Goal: Information Seeking & Learning: Get advice/opinions

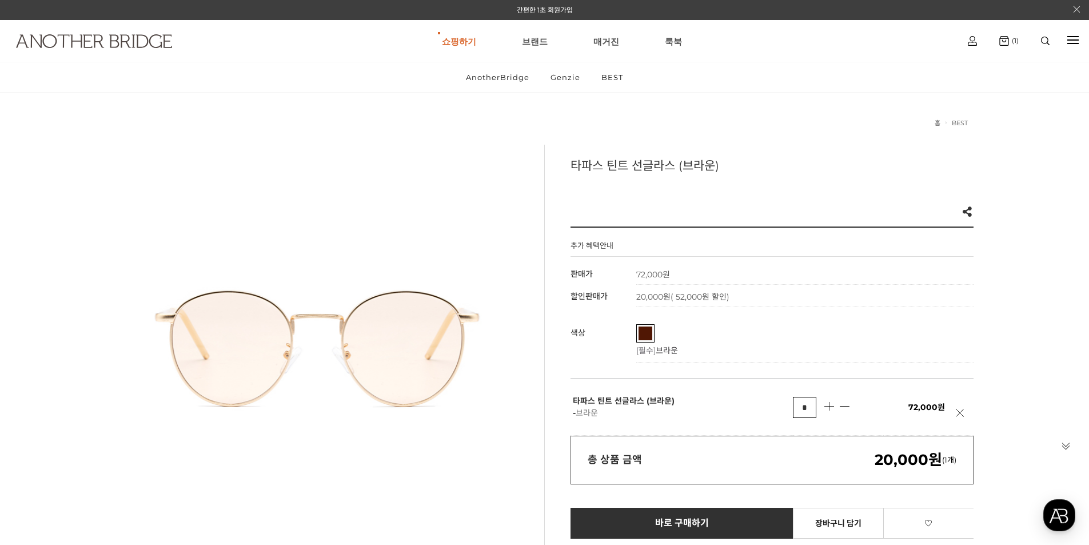
click at [162, 44] on img at bounding box center [94, 41] width 156 height 14
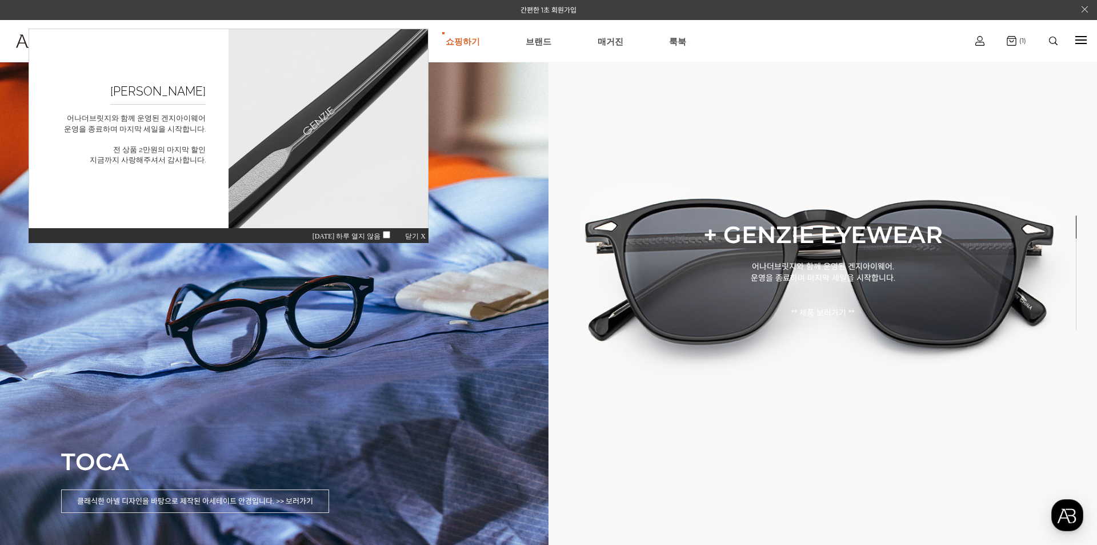
click at [415, 233] on span "닫기 X" at bounding box center [415, 236] width 21 height 8
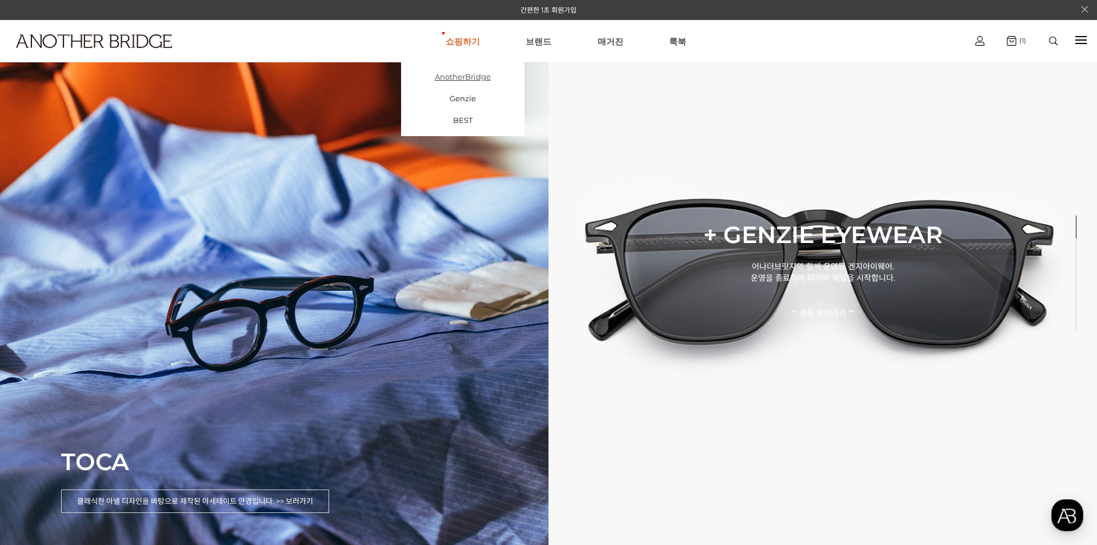
click at [471, 74] on link "AnotherBridge" at bounding box center [462, 77] width 123 height 22
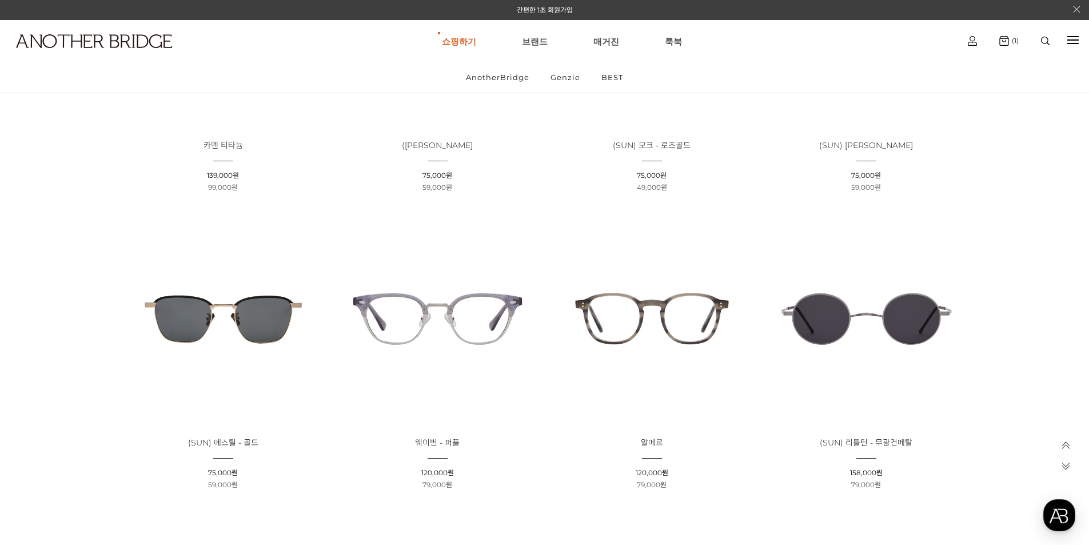
scroll to position [1543, 0]
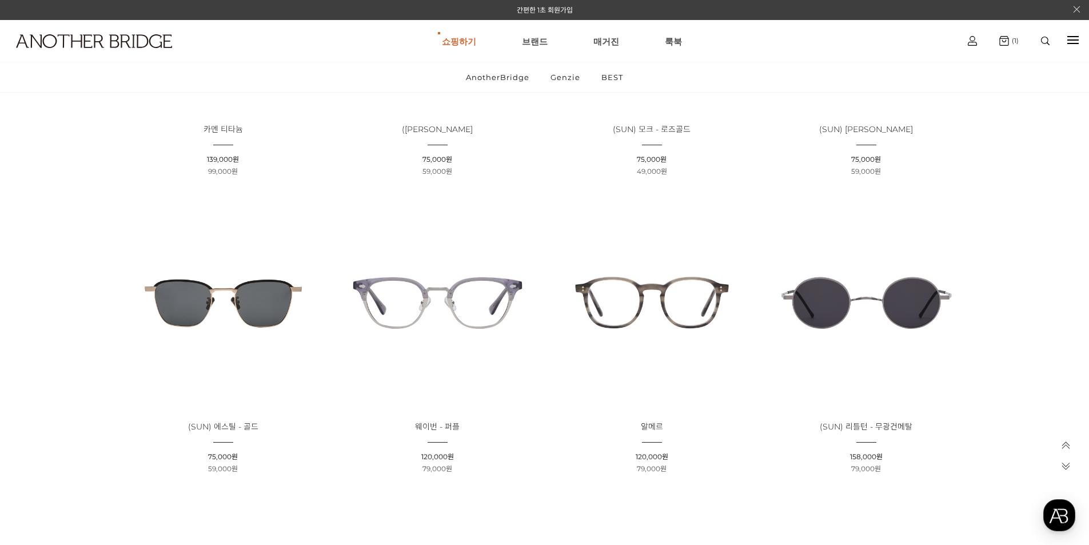
click at [836, 315] on img at bounding box center [866, 302] width 206 height 206
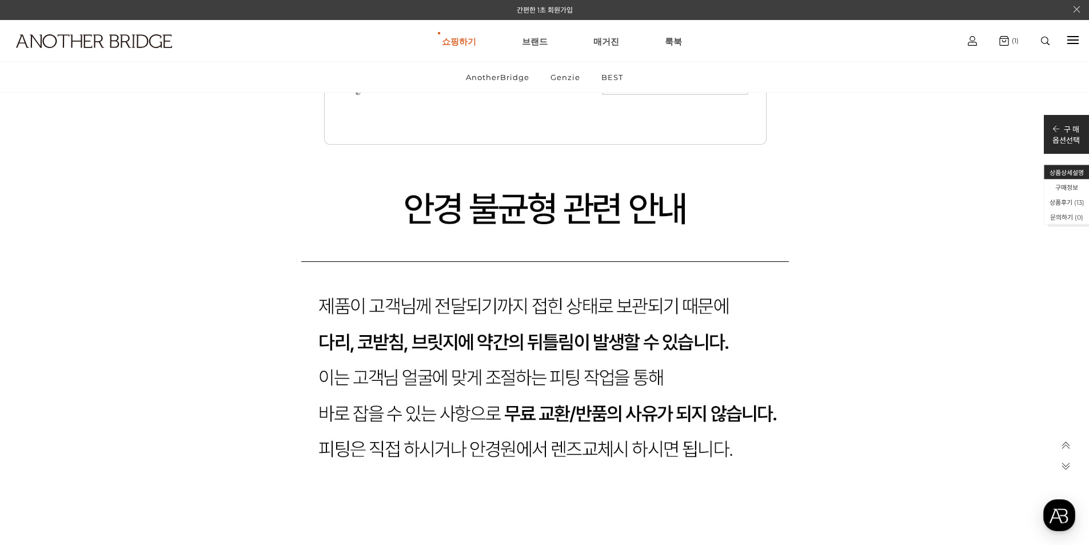
scroll to position [11543, 0]
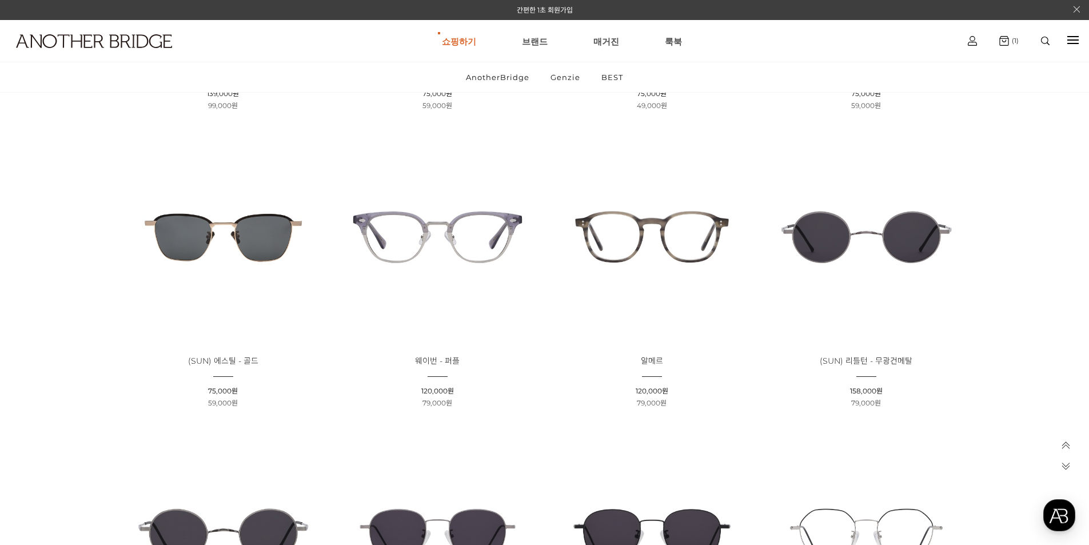
scroll to position [1771, 0]
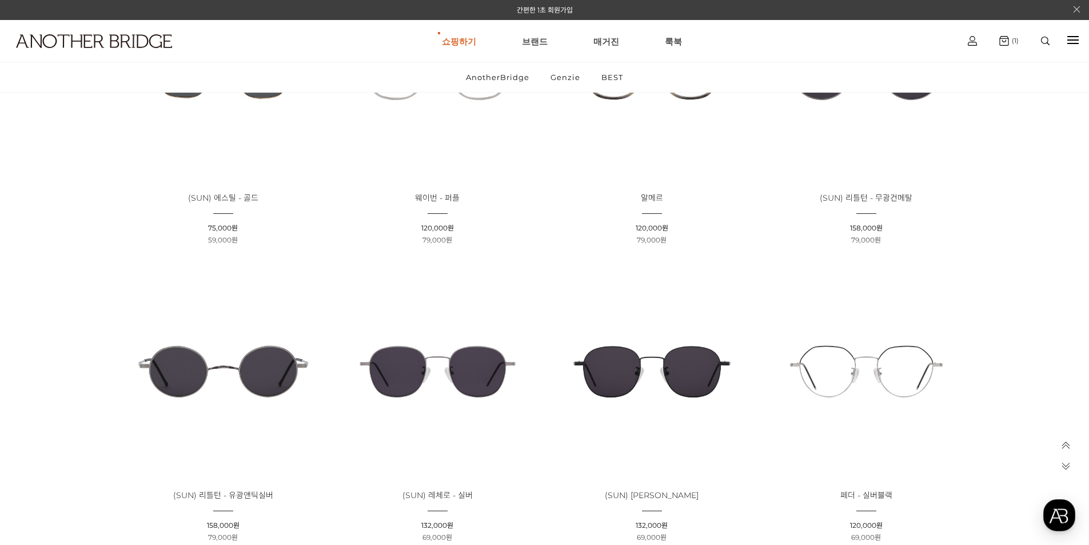
click at [255, 351] on img at bounding box center [223, 371] width 206 height 206
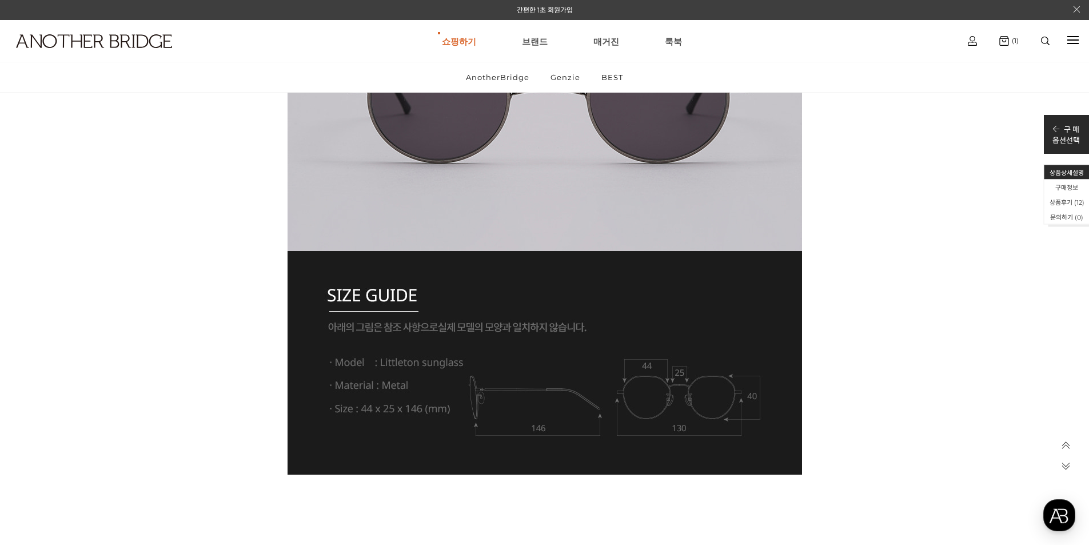
scroll to position [2400, 0]
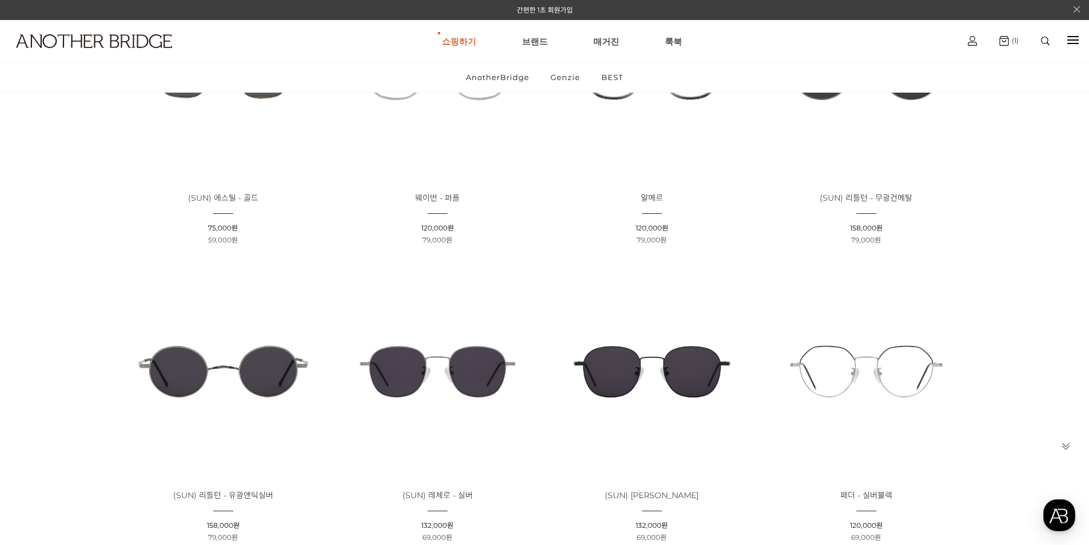
click at [186, 362] on img at bounding box center [223, 371] width 206 height 206
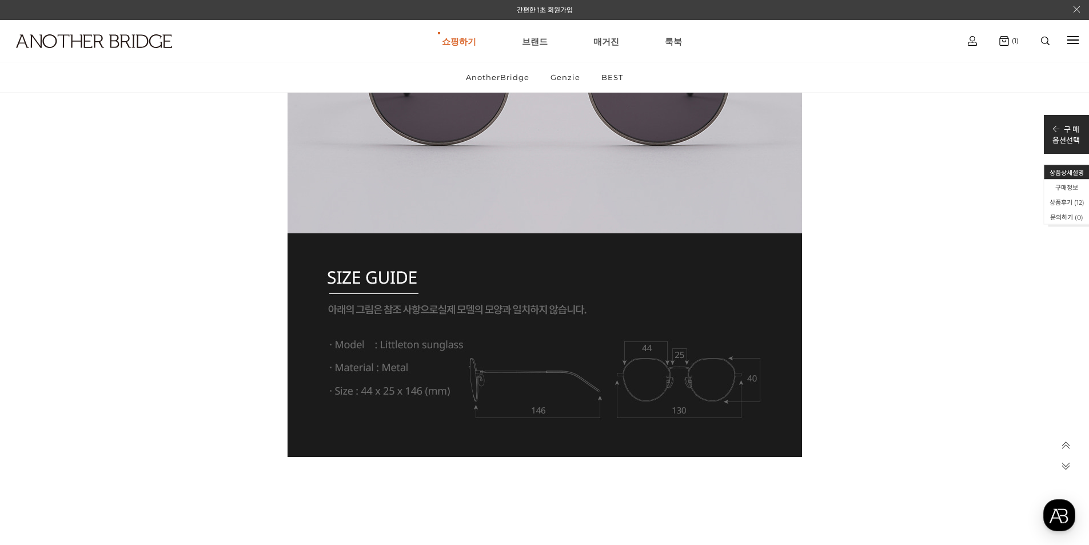
scroll to position [2549, 0]
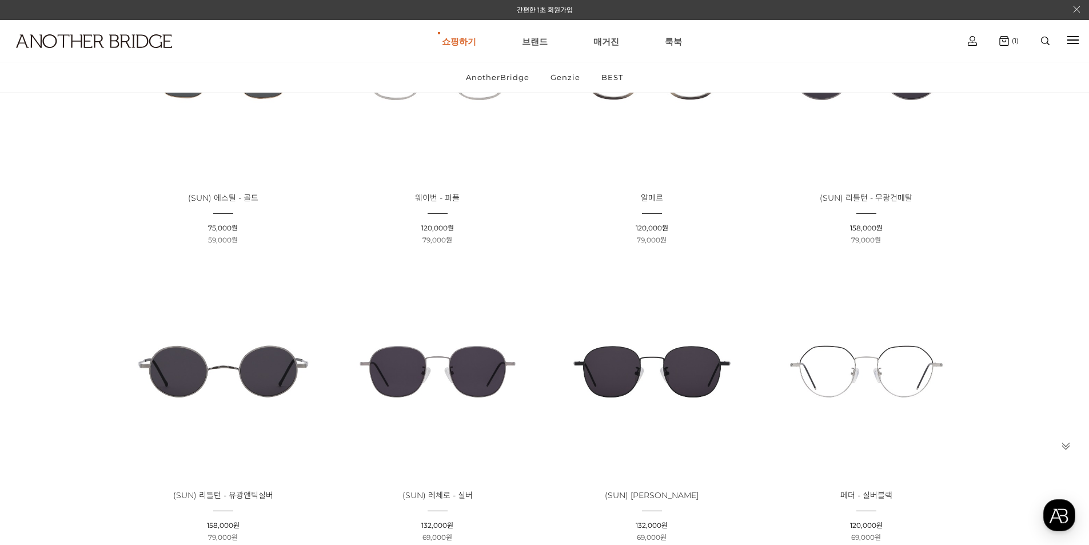
click at [863, 138] on img at bounding box center [866, 74] width 206 height 206
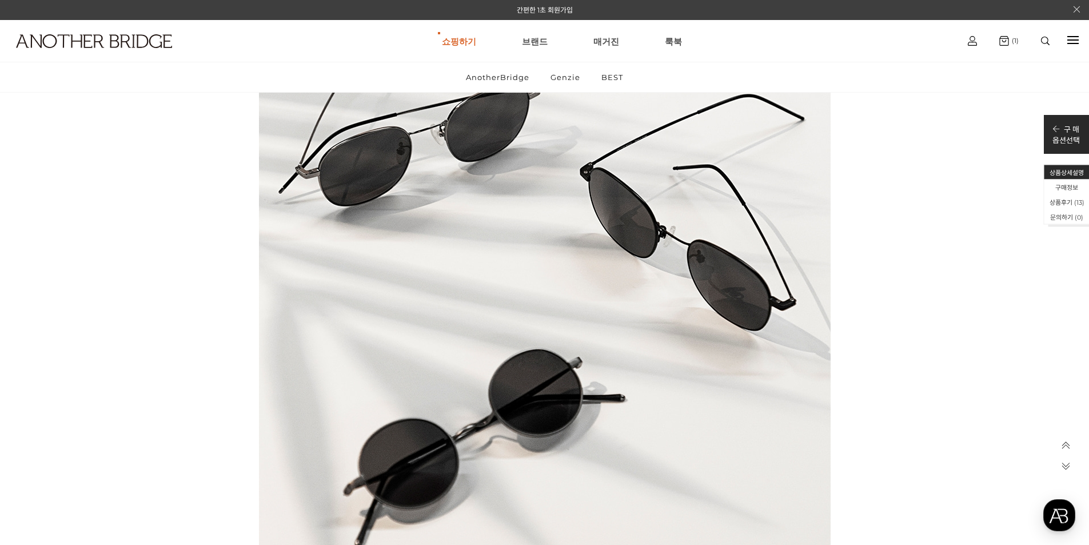
scroll to position [3771, 0]
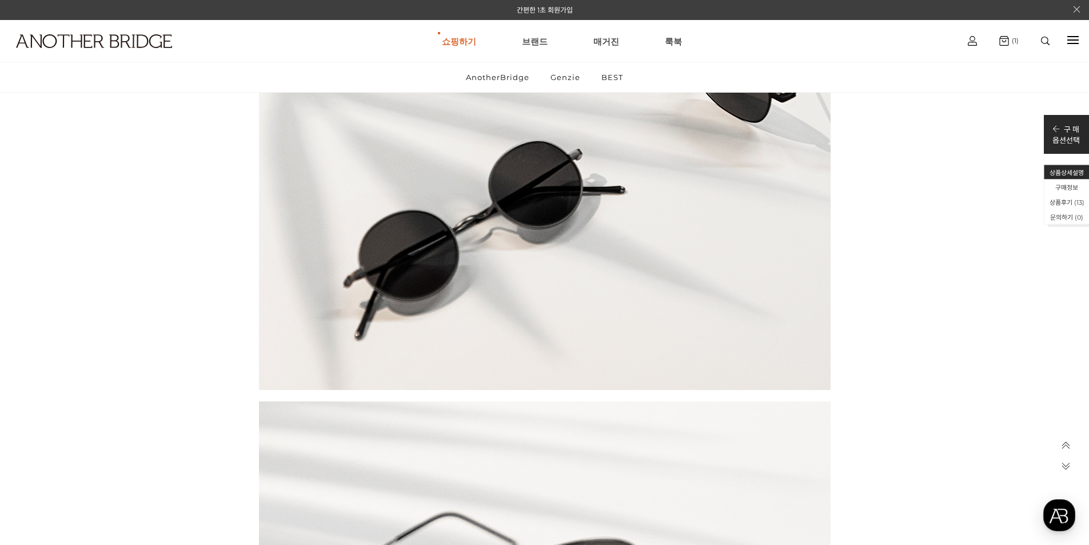
click at [1065, 466] on icon at bounding box center [1066, 466] width 10 height 10
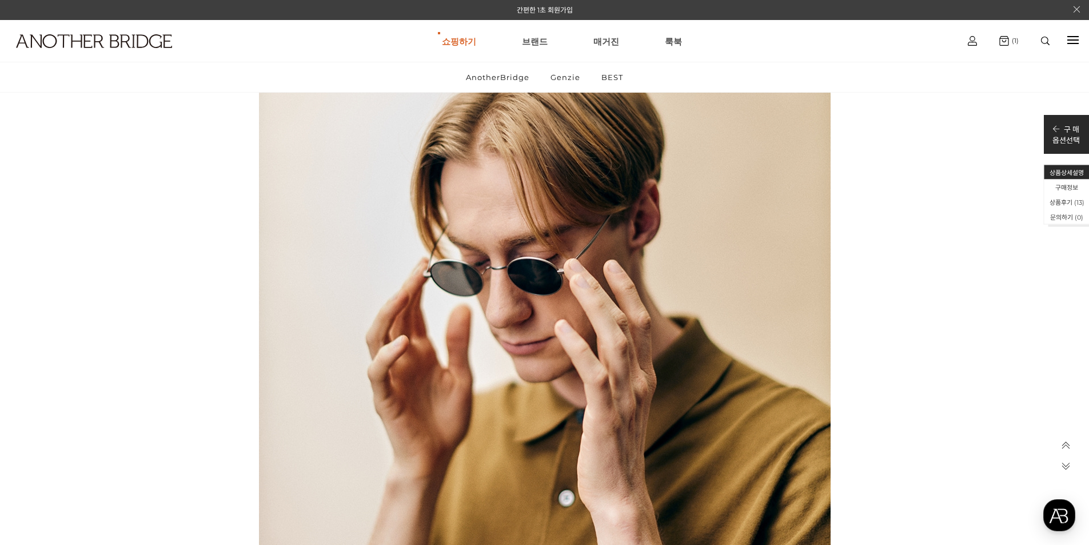
scroll to position [2514, 0]
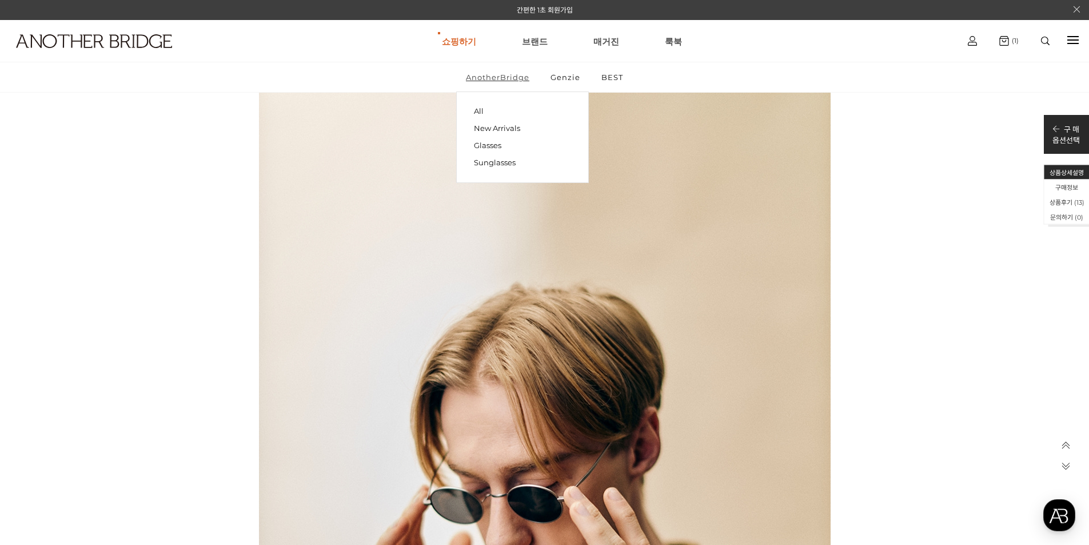
click at [498, 73] on link "AnotherBridge" at bounding box center [497, 77] width 83 height 30
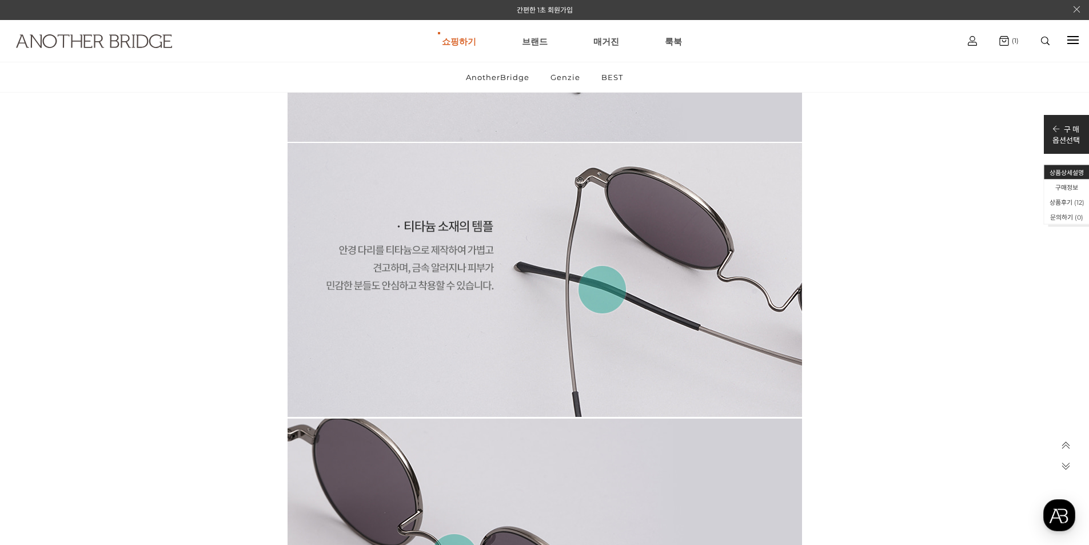
click at [156, 46] on img at bounding box center [94, 41] width 156 height 14
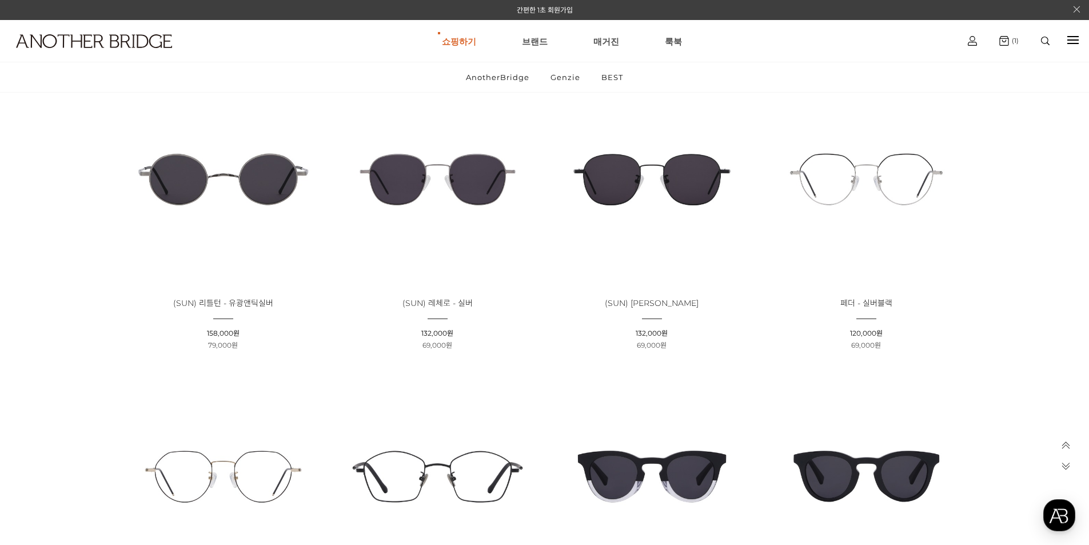
scroll to position [1943, 0]
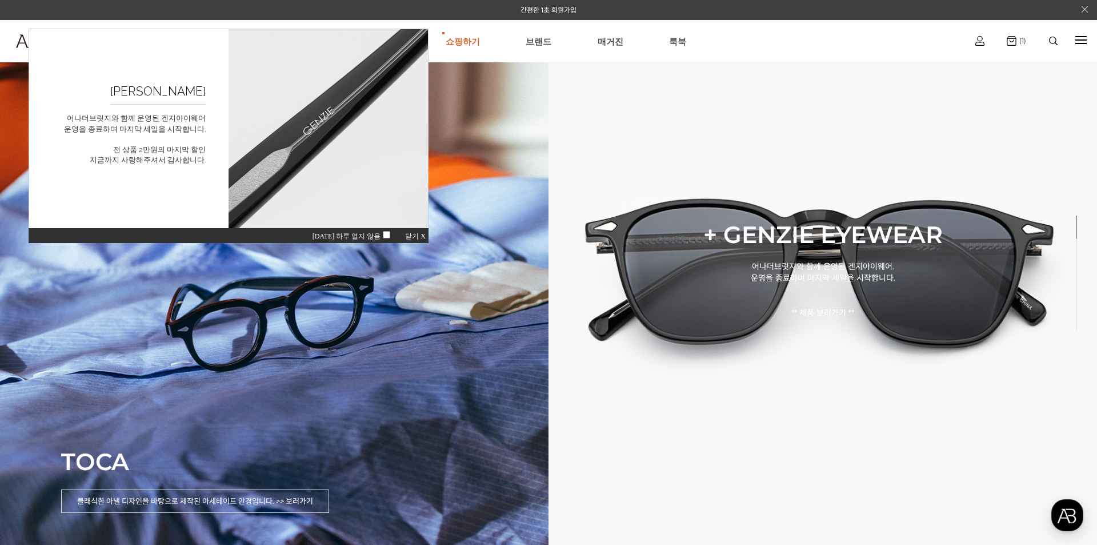
click at [409, 234] on span "닫기 X" at bounding box center [415, 236] width 21 height 8
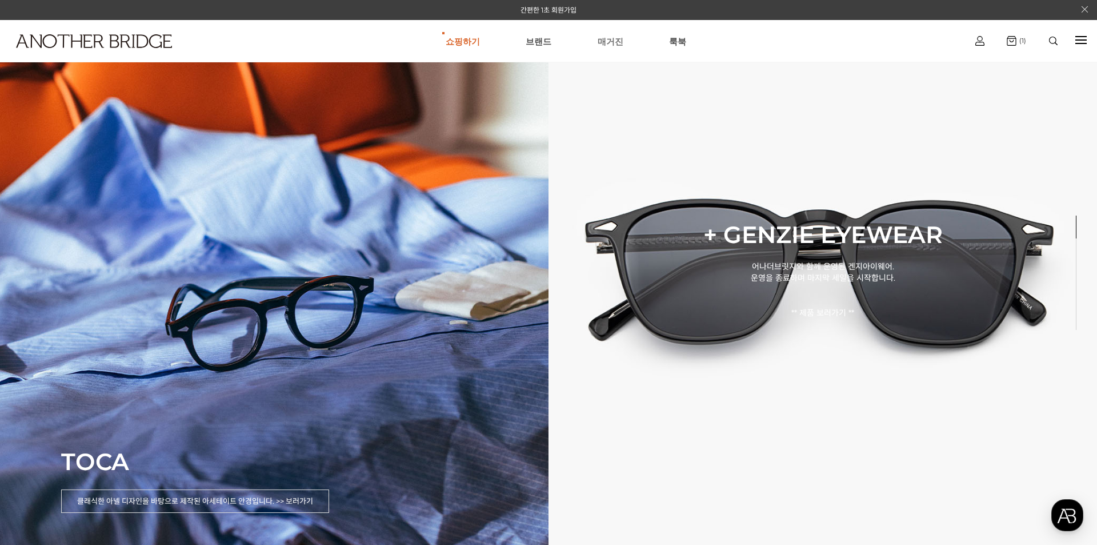
click at [621, 39] on link "매거진" at bounding box center [611, 41] width 26 height 41
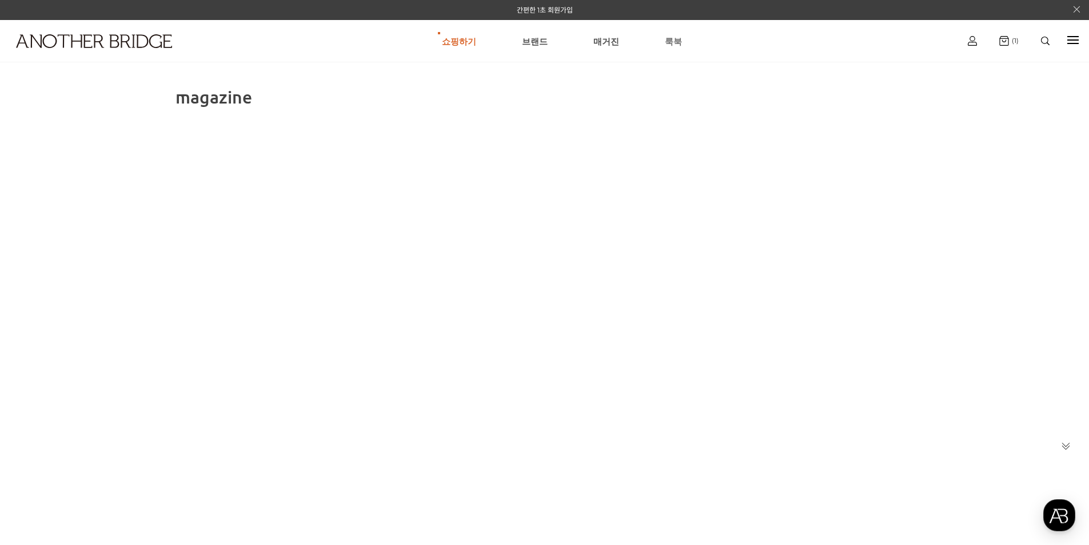
click at [674, 40] on link "룩북" at bounding box center [673, 41] width 17 height 41
click at [602, 39] on link "매거진" at bounding box center [606, 41] width 26 height 41
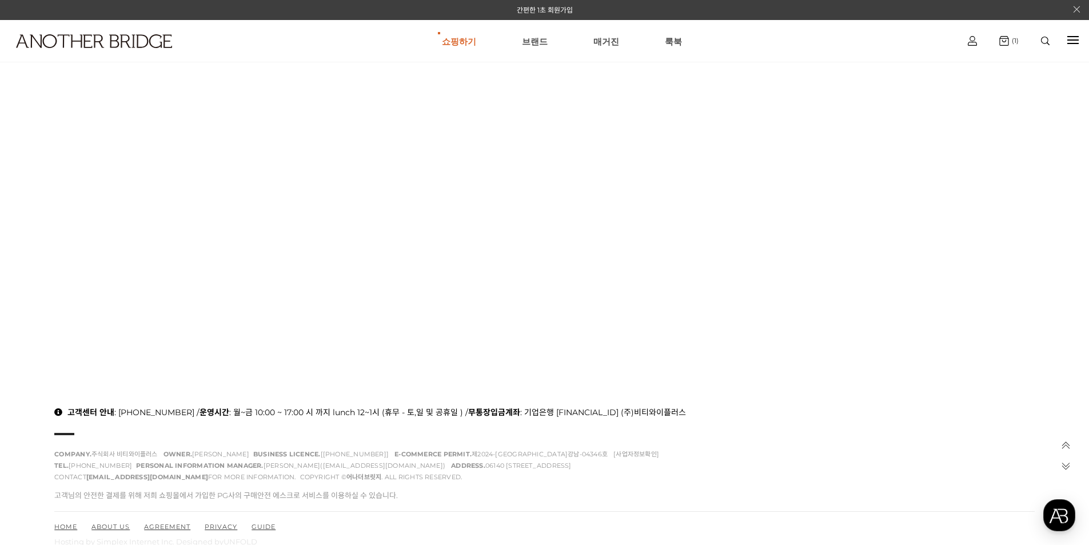
scroll to position [367, 0]
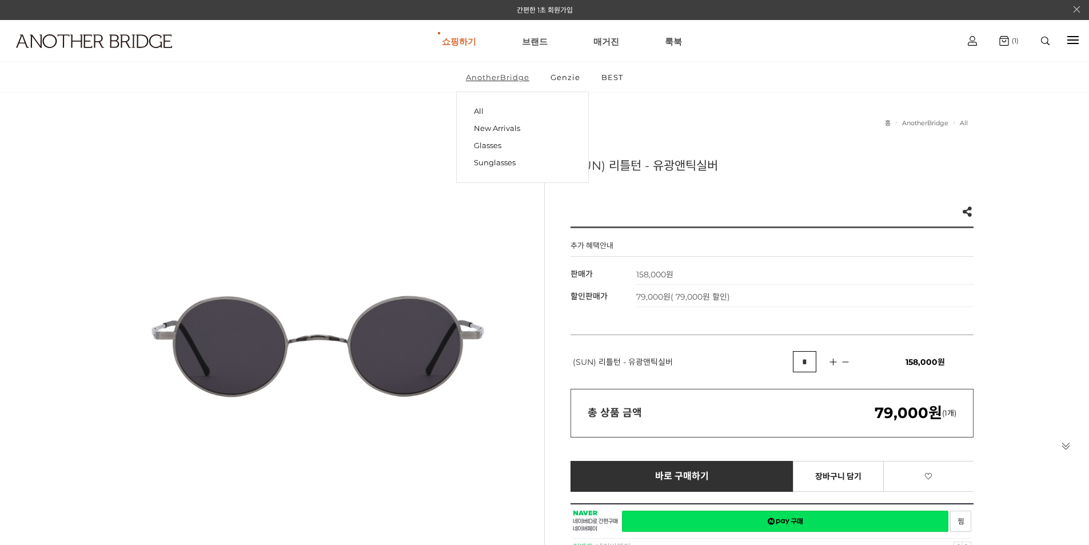
click at [502, 79] on link "AnotherBridge" at bounding box center [497, 77] width 83 height 30
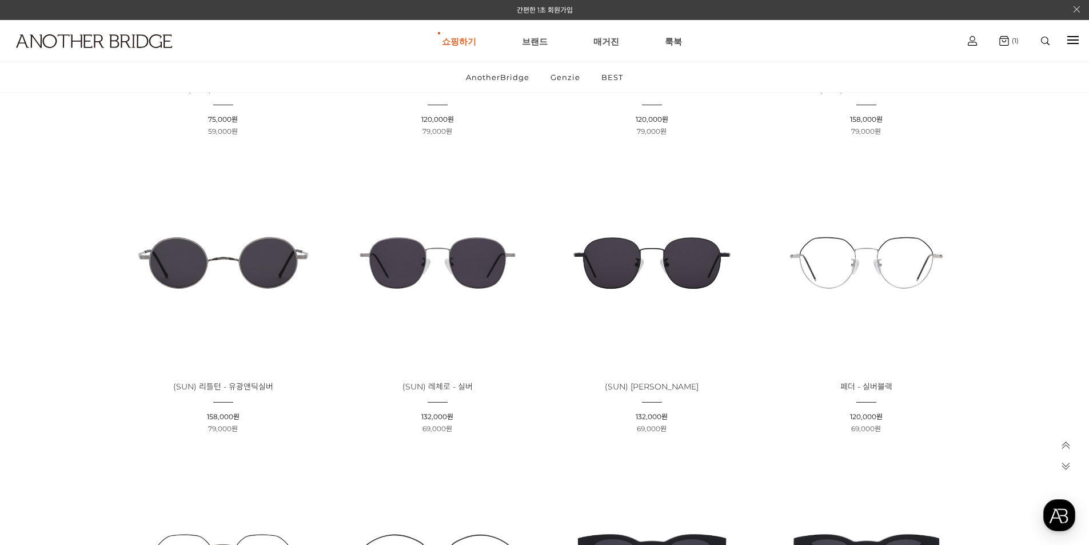
scroll to position [1829, 0]
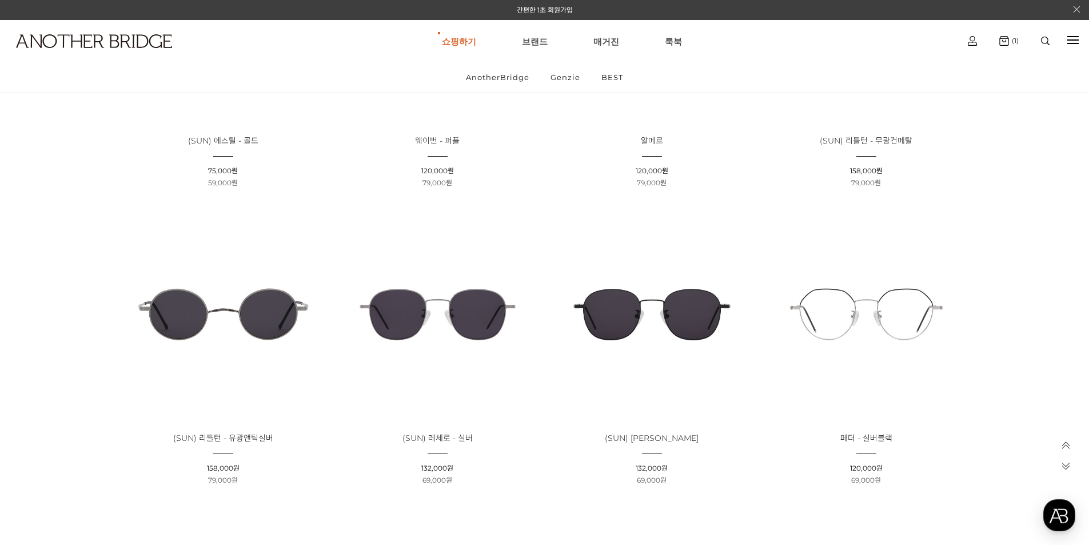
click at [901, 139] on span "(SUN) 리틀턴 - 무광건메탈" at bounding box center [865, 140] width 93 height 10
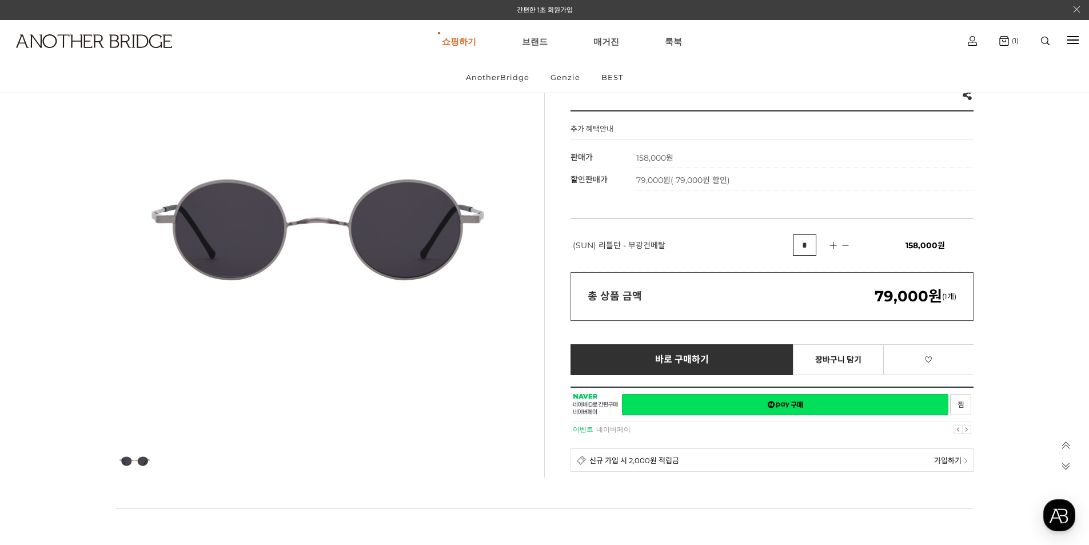
scroll to position [400, 0]
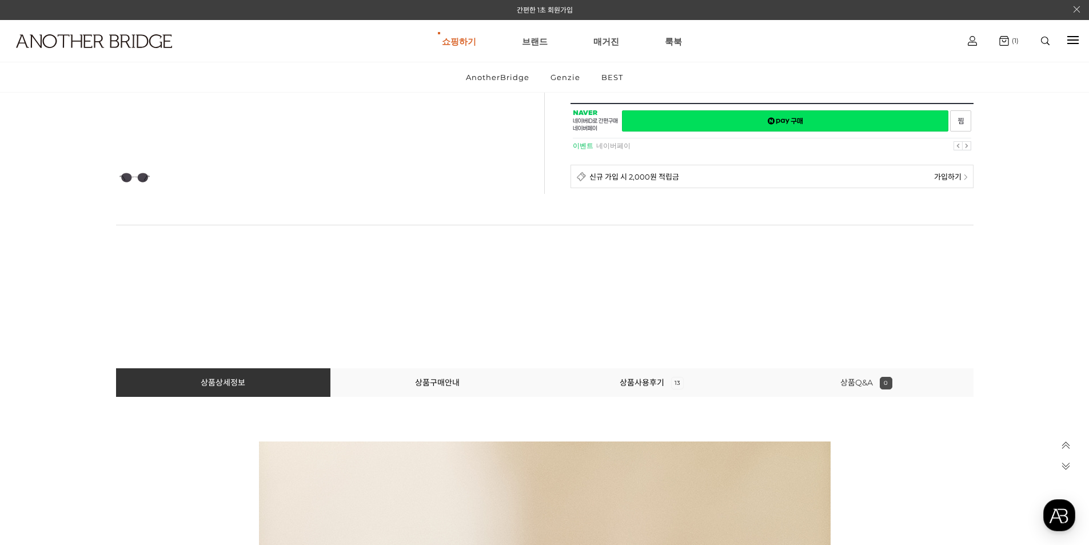
click at [866, 379] on link "상품Q&A 0" at bounding box center [866, 382] width 52 height 10
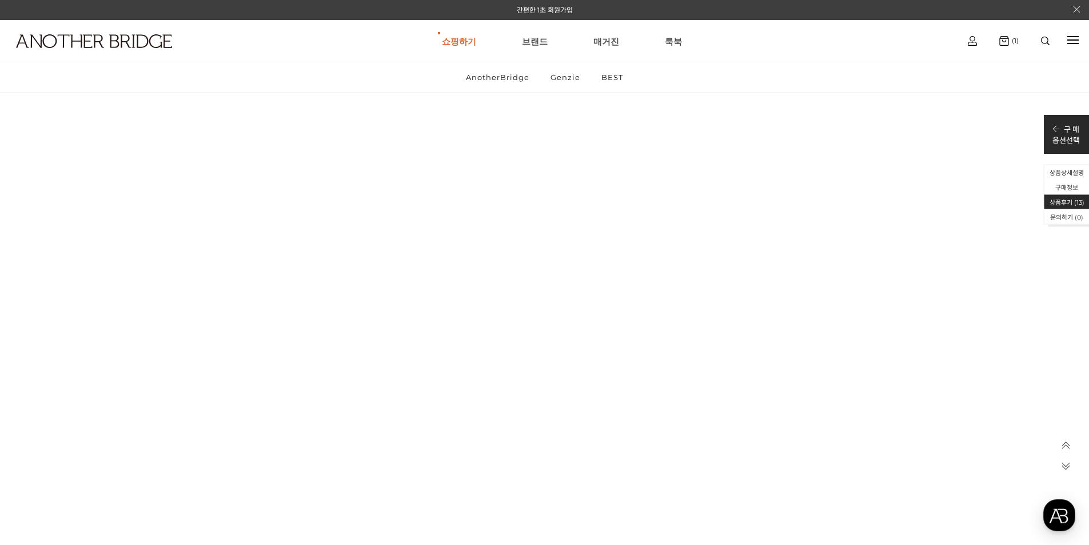
scroll to position [15144, 0]
click at [1064, 217] on li "문의하기 (0)" at bounding box center [1066, 216] width 45 height 15
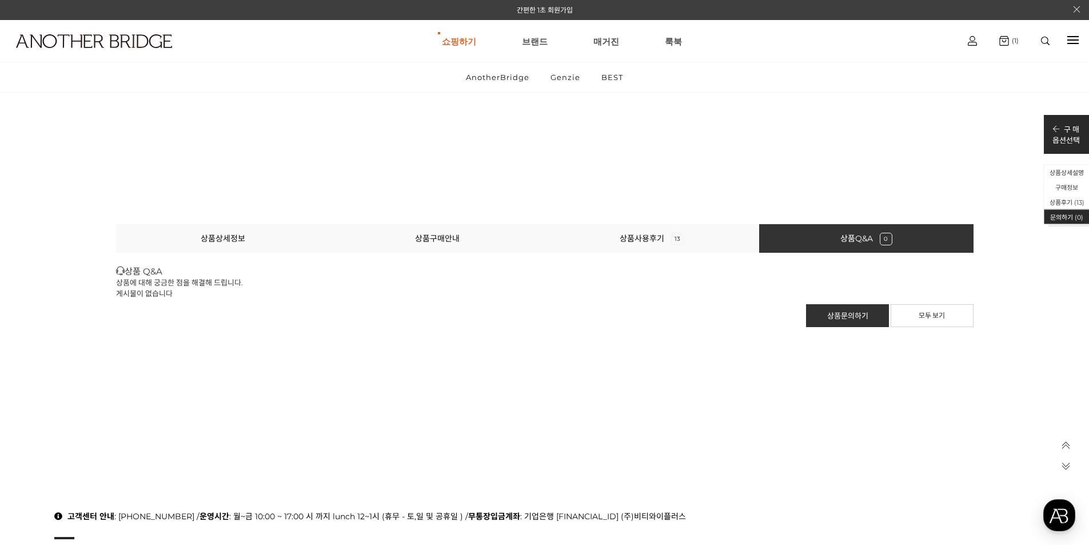
scroll to position [16022, 0]
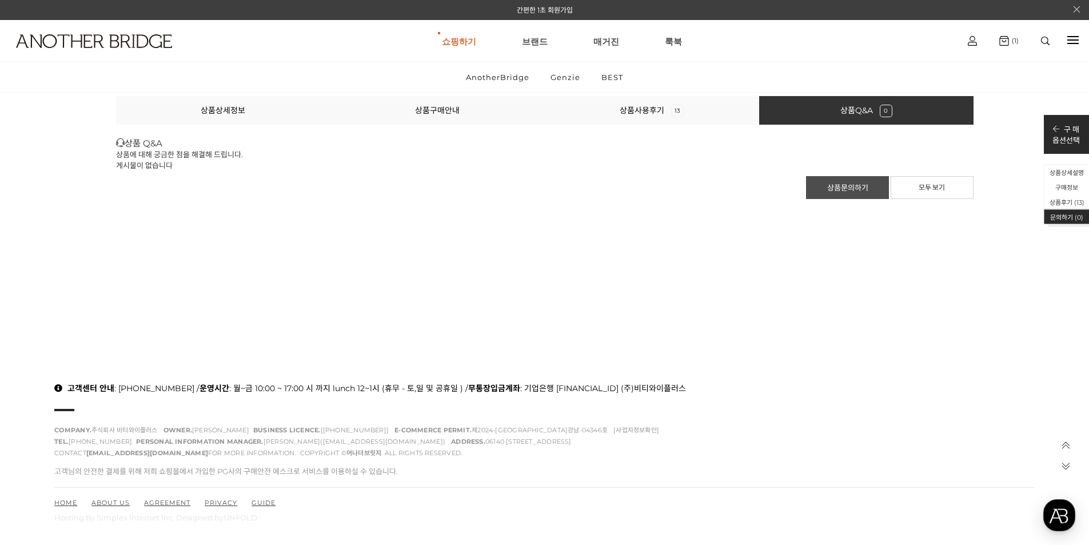
click at [835, 185] on link "상품문의하기" at bounding box center [847, 187] width 83 height 23
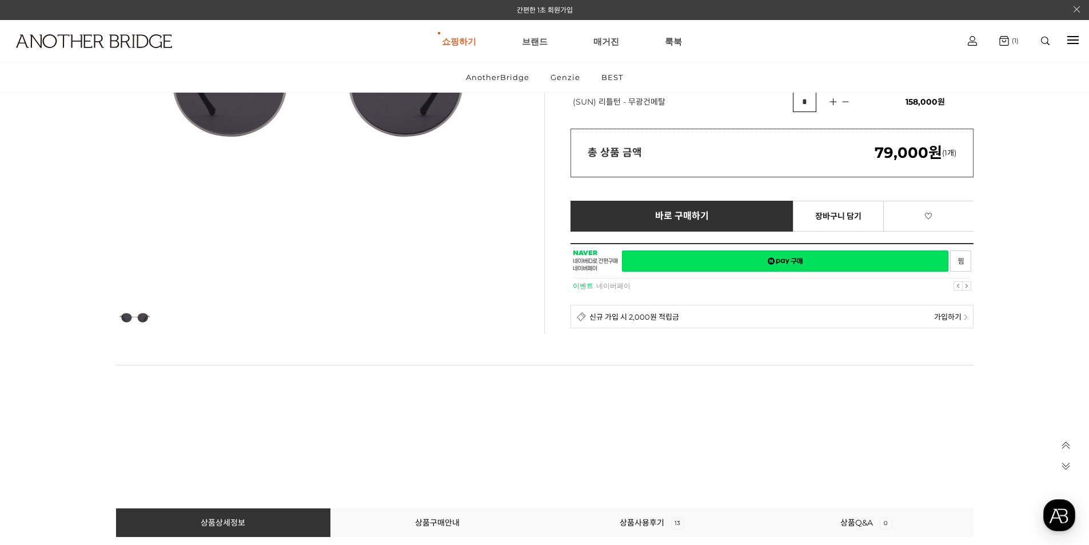
scroll to position [400, 0]
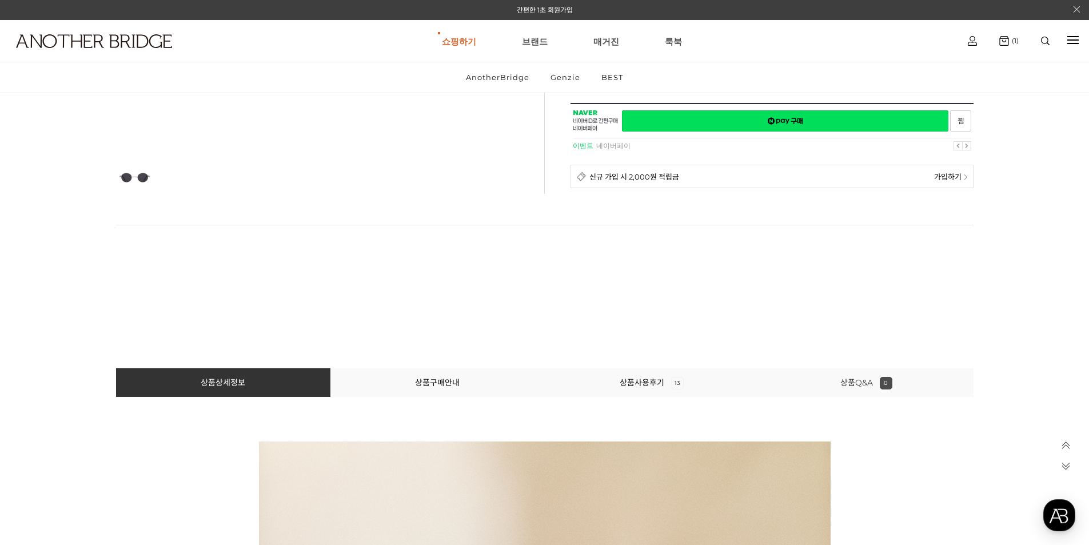
click at [875, 380] on link "상품Q&A 0" at bounding box center [866, 382] width 52 height 10
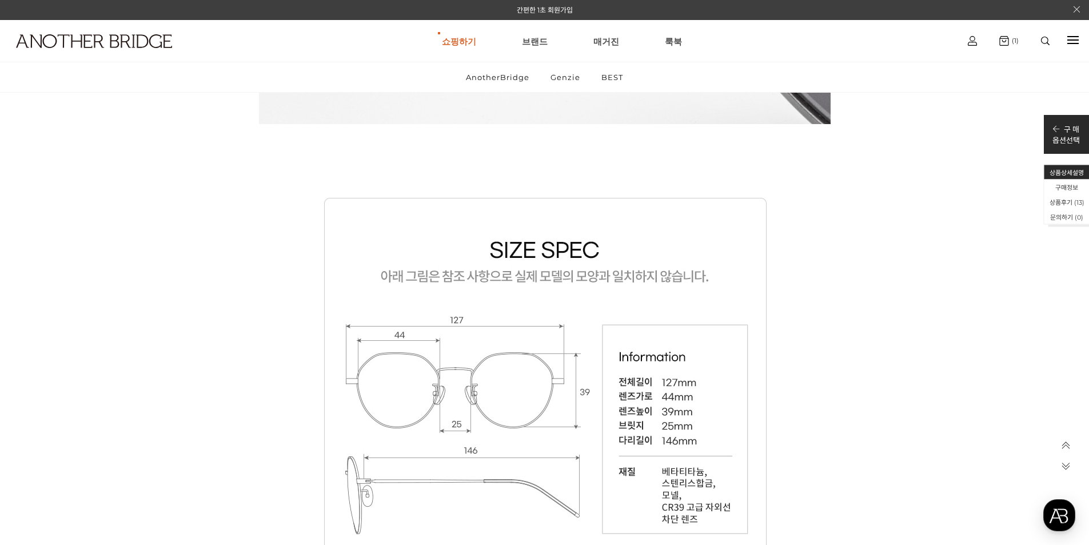
scroll to position [14229, 0]
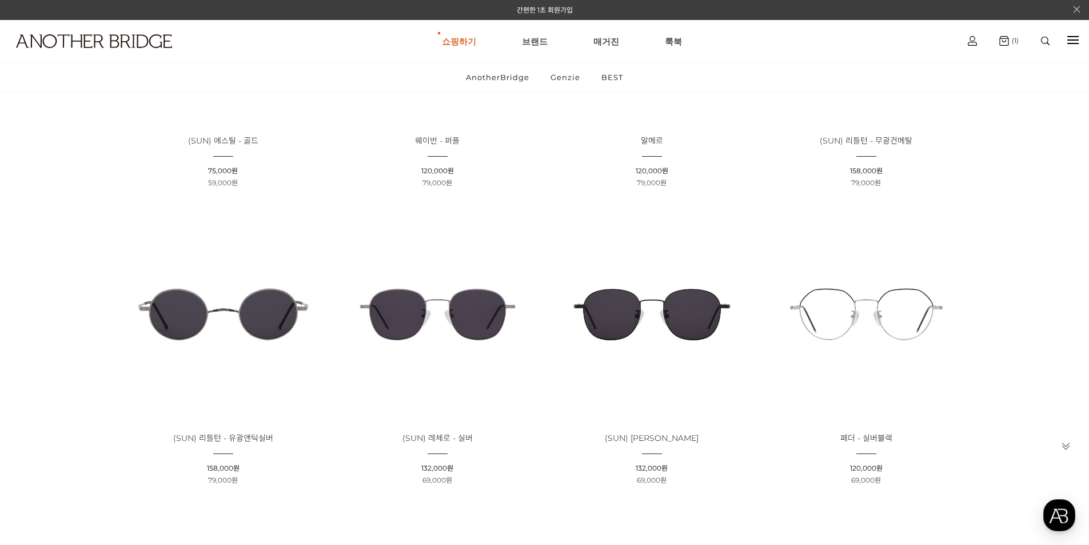
click at [237, 311] on img at bounding box center [223, 314] width 206 height 206
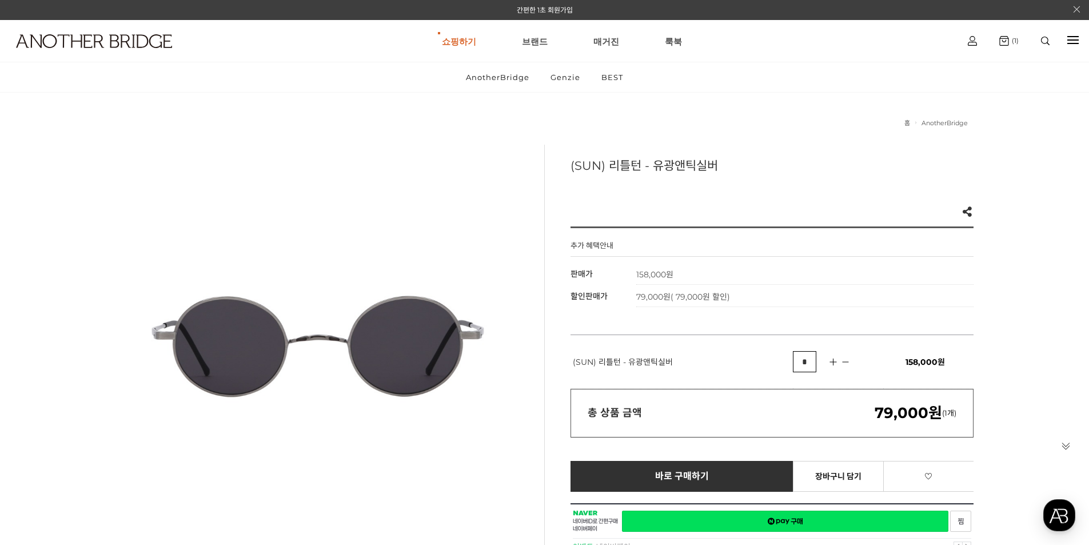
click at [1067, 446] on icon at bounding box center [1066, 446] width 10 height 10
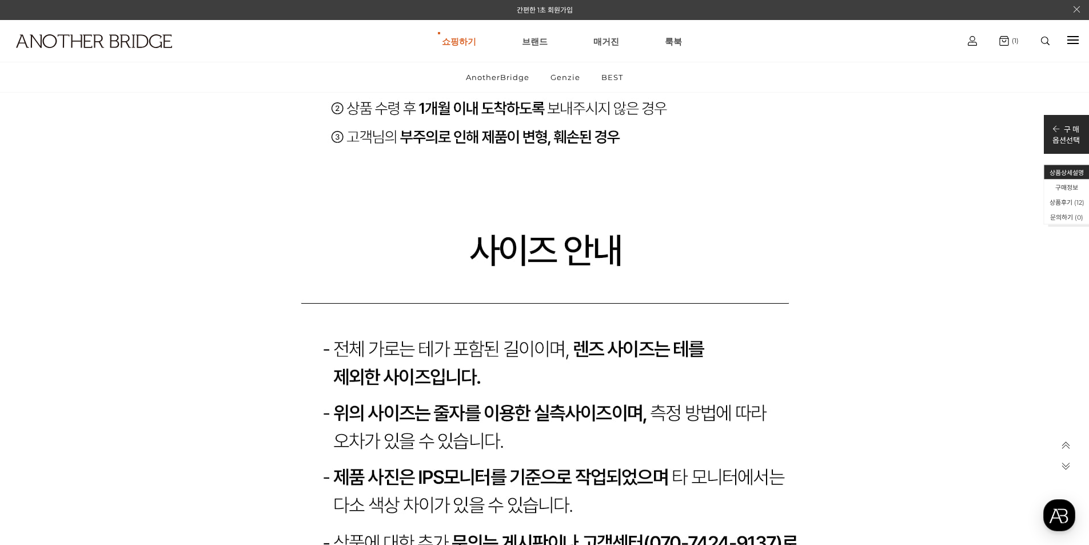
scroll to position [6960, 0]
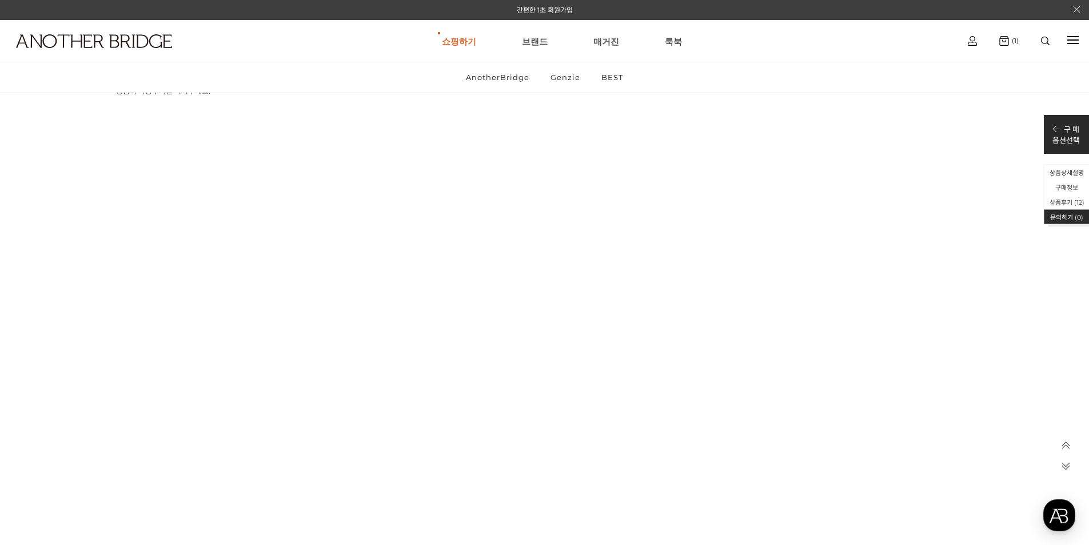
click at [1060, 214] on li "문의하기 (0)" at bounding box center [1066, 216] width 45 height 15
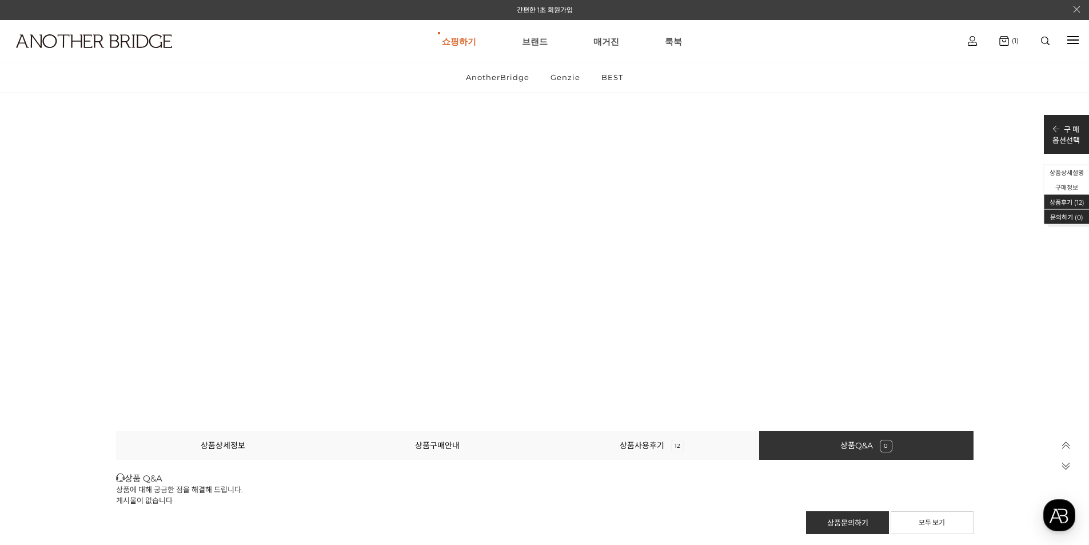
scroll to position [8878, 0]
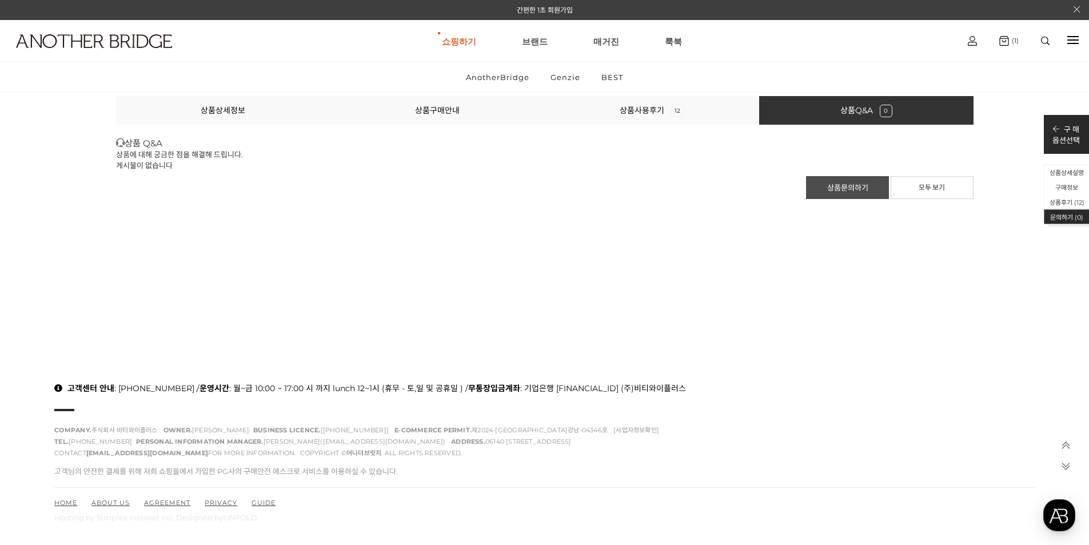
click at [823, 184] on link "상품문의하기" at bounding box center [847, 187] width 83 height 23
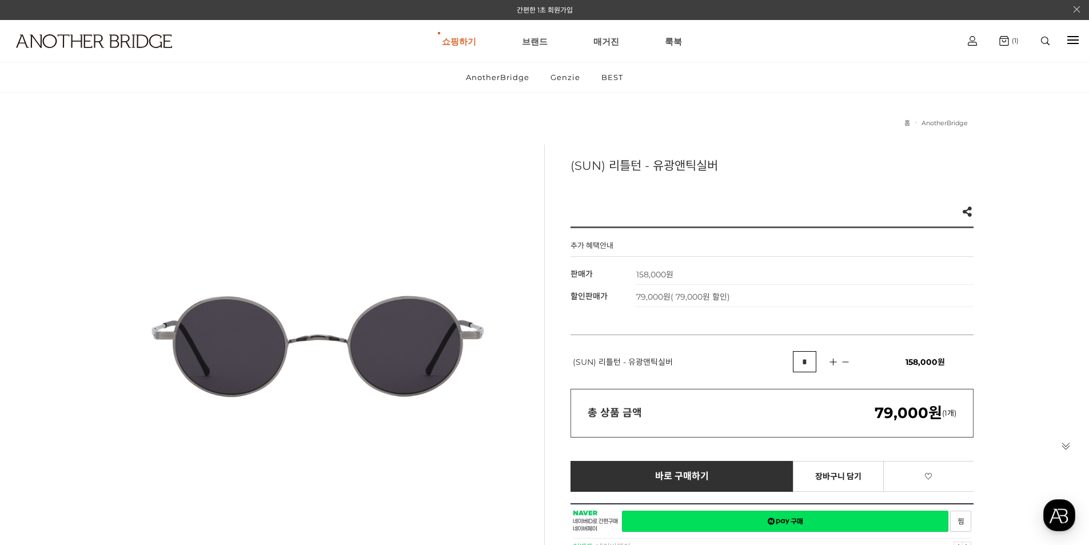
click at [966, 210] on icon at bounding box center [966, 211] width 9 height 10
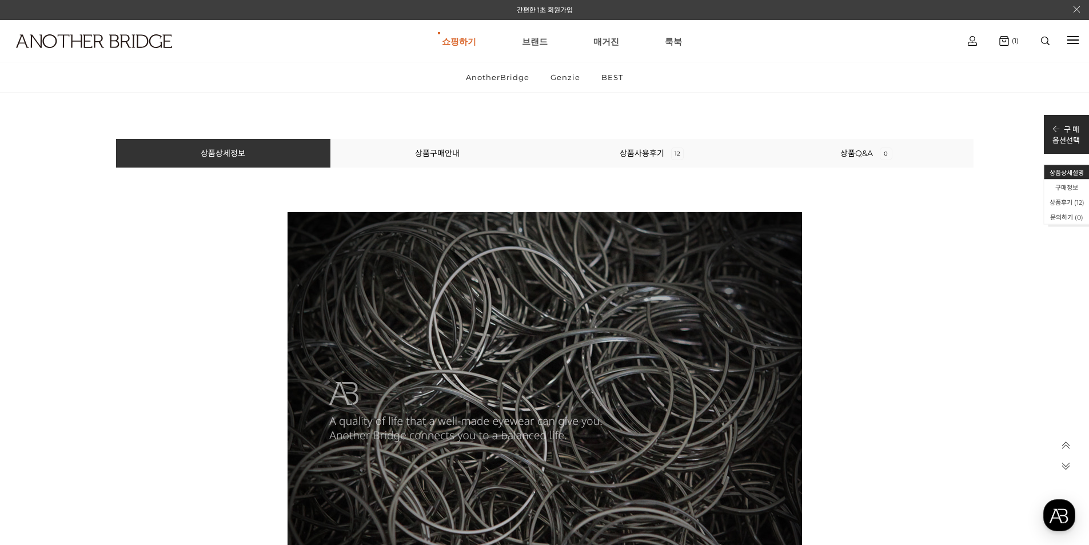
scroll to position [629, 0]
click at [640, 155] on link "상품사용후기 12" at bounding box center [651, 154] width 64 height 10
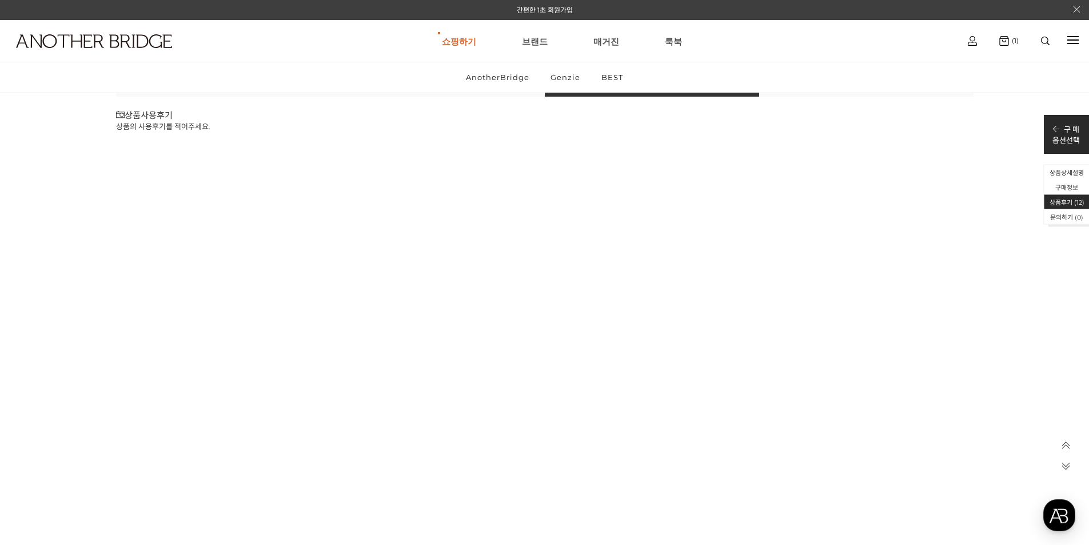
scroll to position [6924, 0]
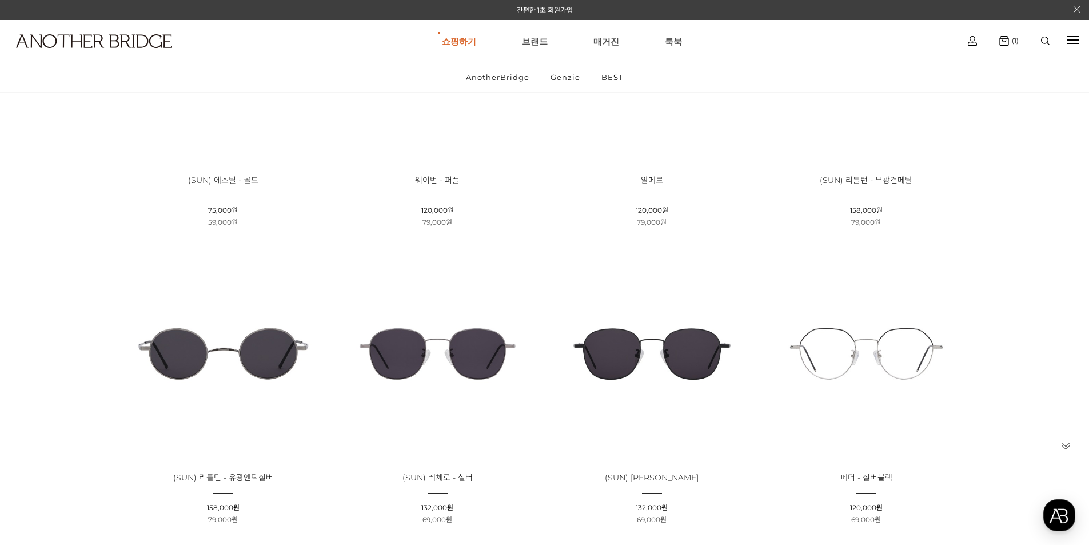
scroll to position [1771, 0]
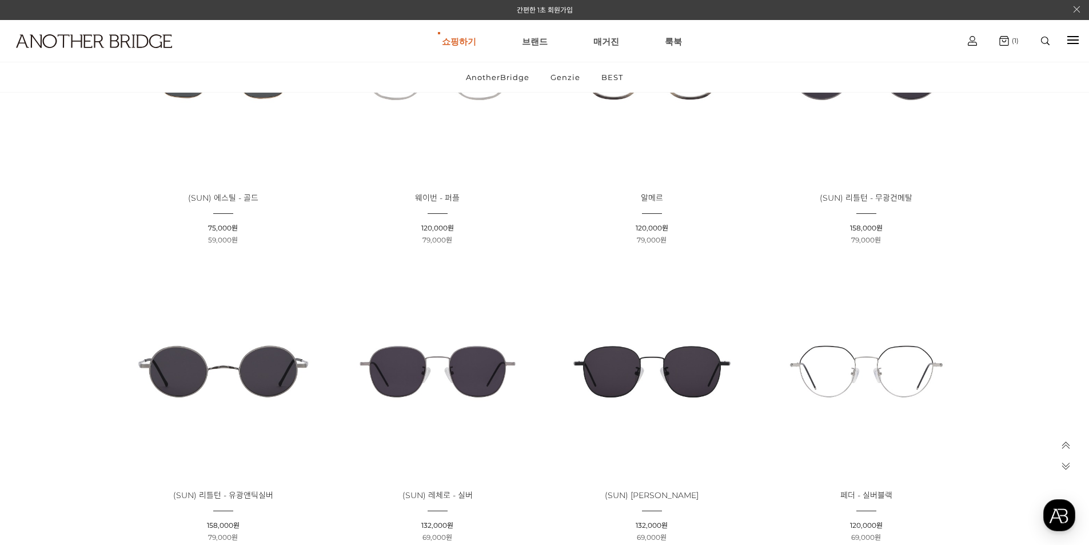
click at [866, 198] on span "(SUN) 리틀턴 - 무광건메탈" at bounding box center [865, 198] width 93 height 10
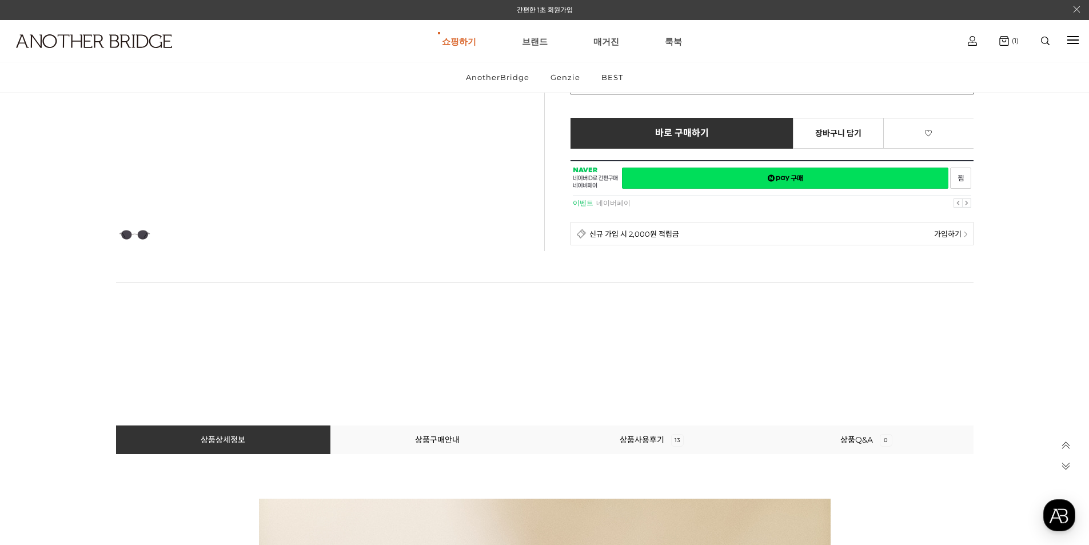
scroll to position [743, 0]
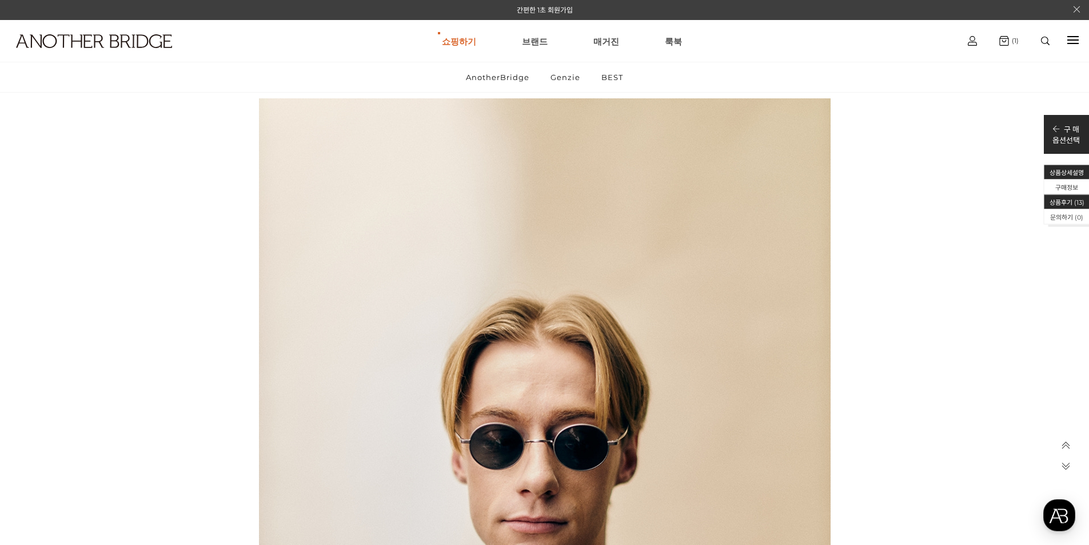
click at [1063, 199] on li "상품후기 ( 13 )" at bounding box center [1066, 201] width 45 height 15
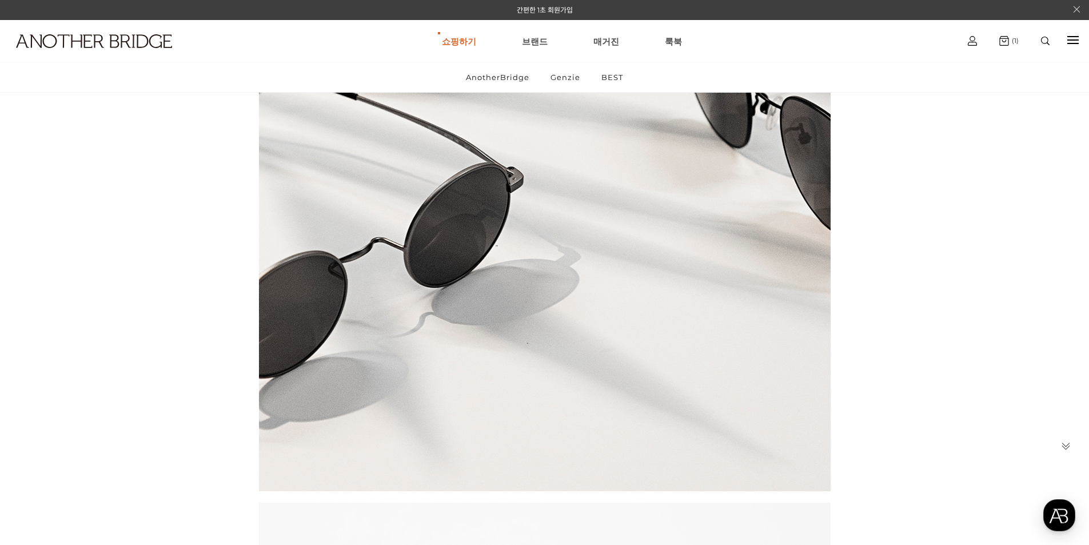
scroll to position [0, 0]
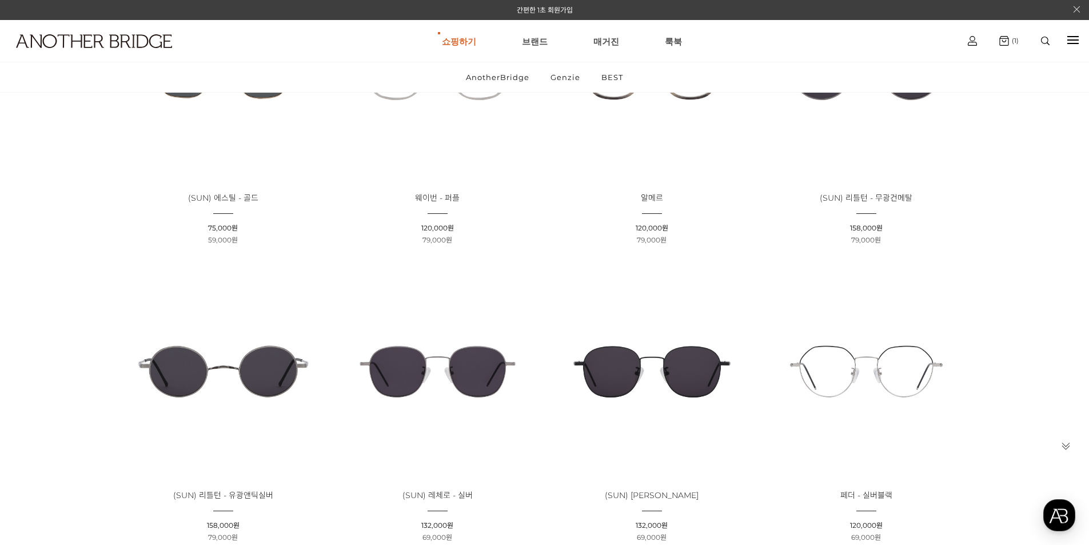
click at [266, 371] on img at bounding box center [223, 371] width 206 height 206
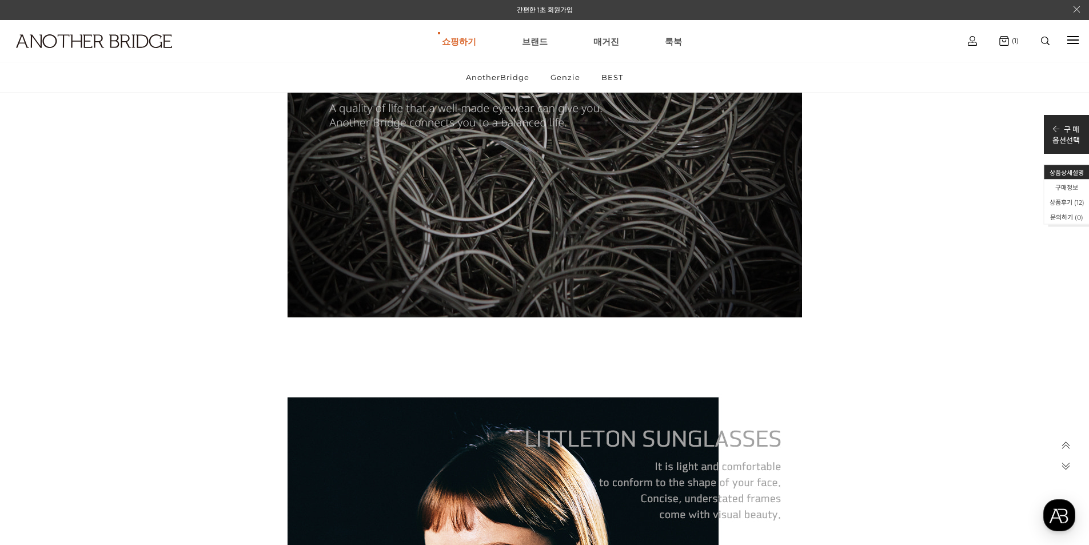
scroll to position [1335, 0]
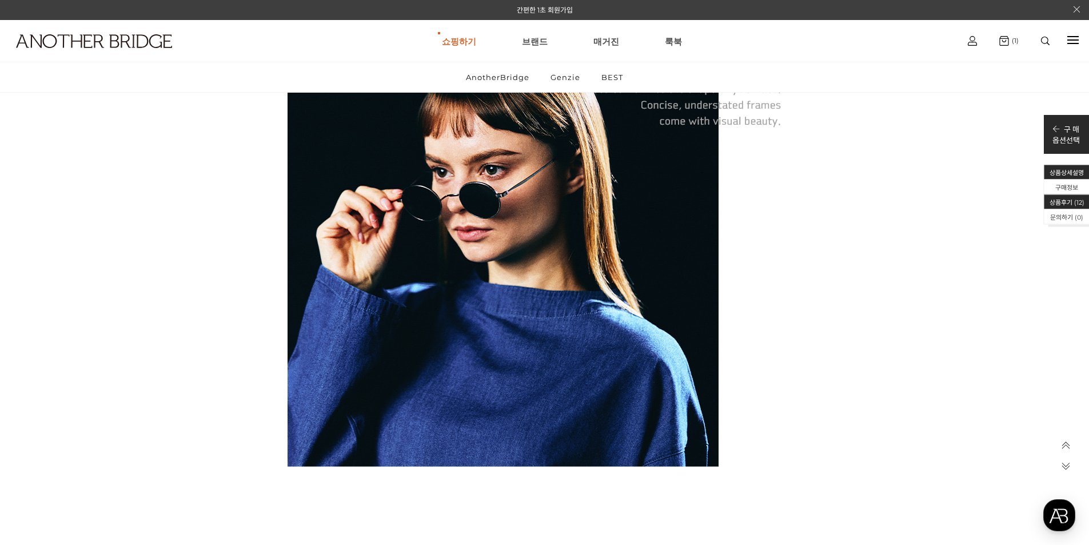
click at [1066, 199] on li "상품후기 ( 12 )" at bounding box center [1066, 201] width 45 height 15
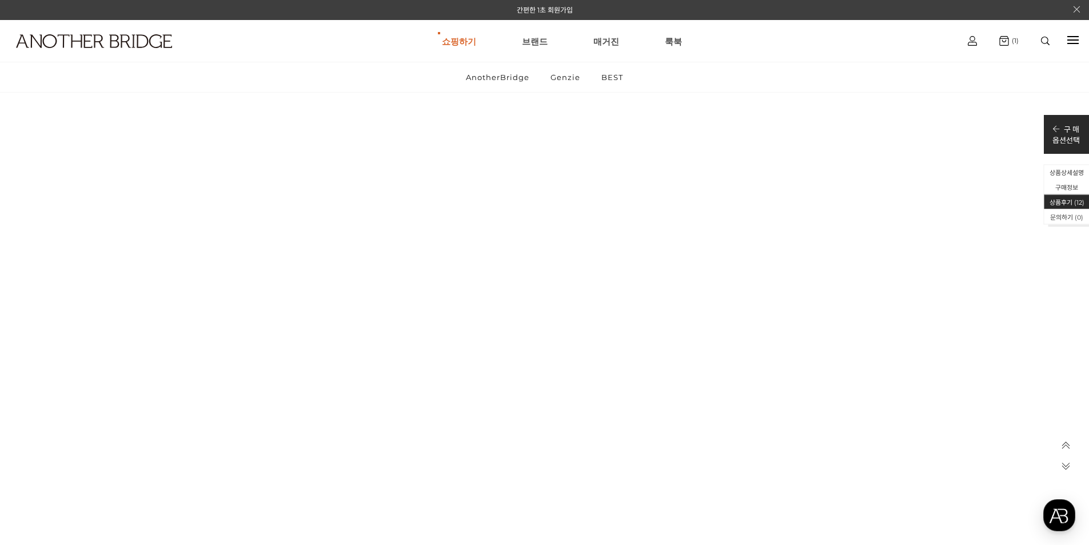
scroll to position [8238, 0]
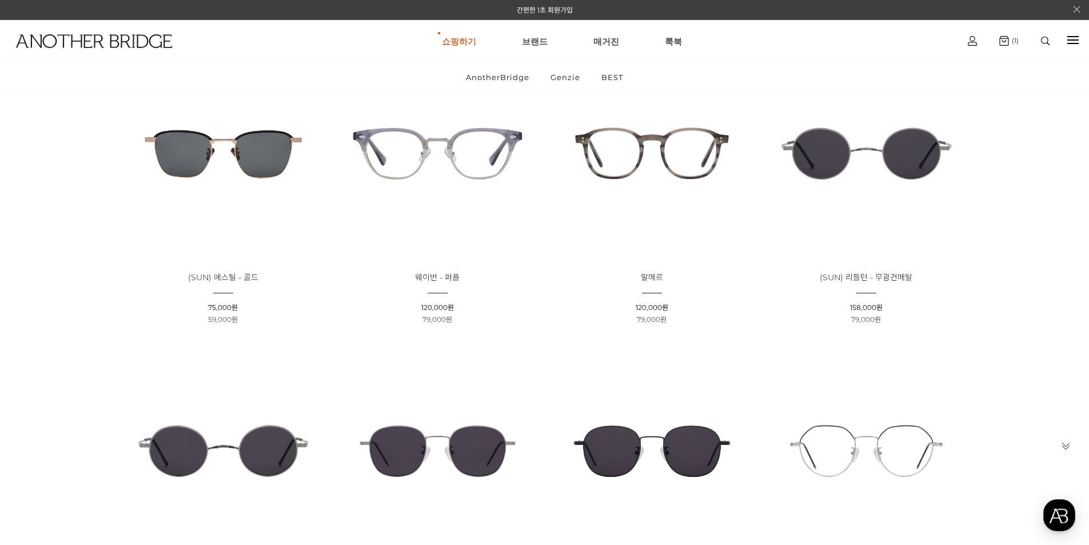
scroll to position [1543, 0]
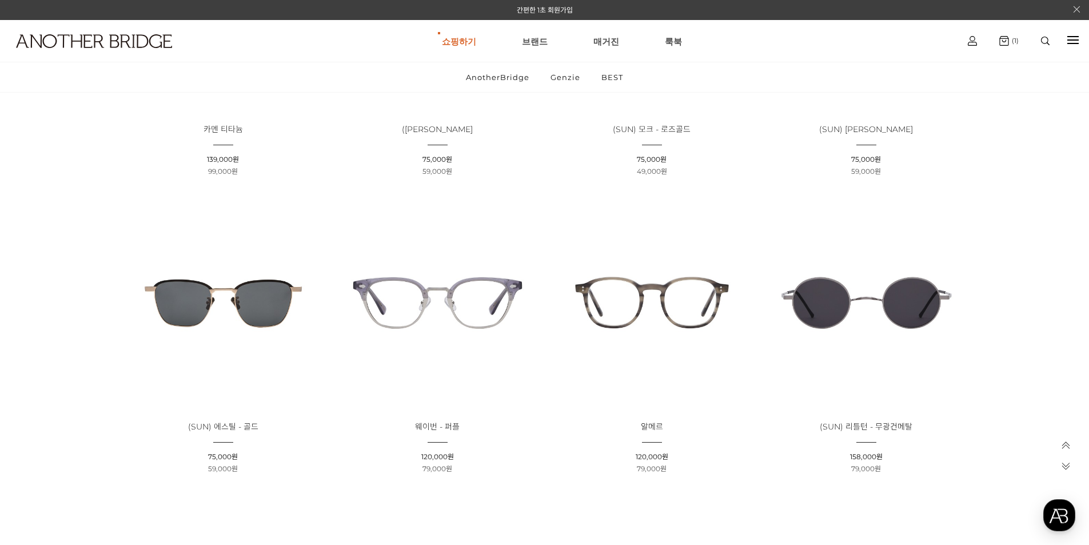
click at [913, 305] on img at bounding box center [866, 302] width 206 height 206
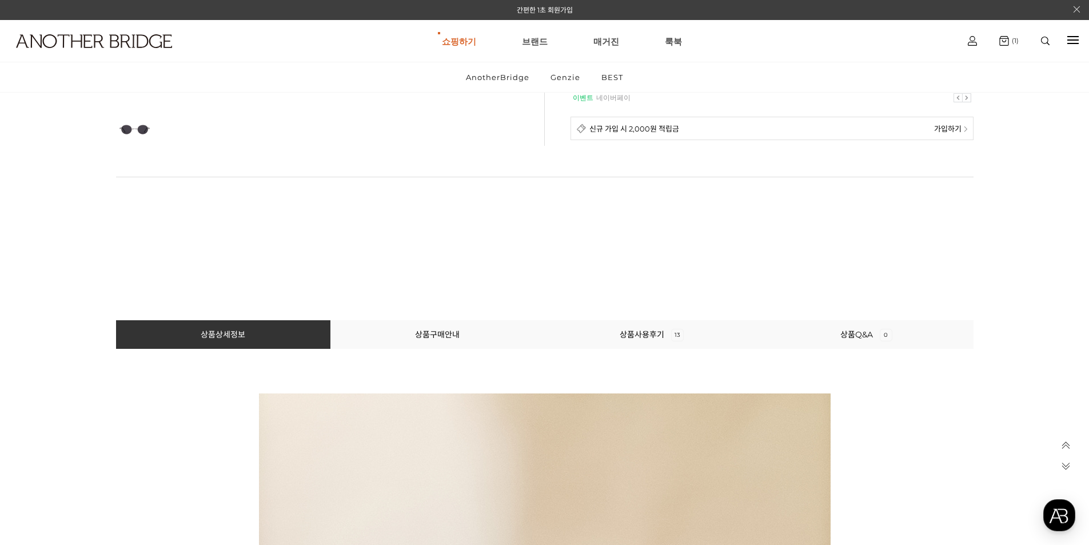
scroll to position [629, 0]
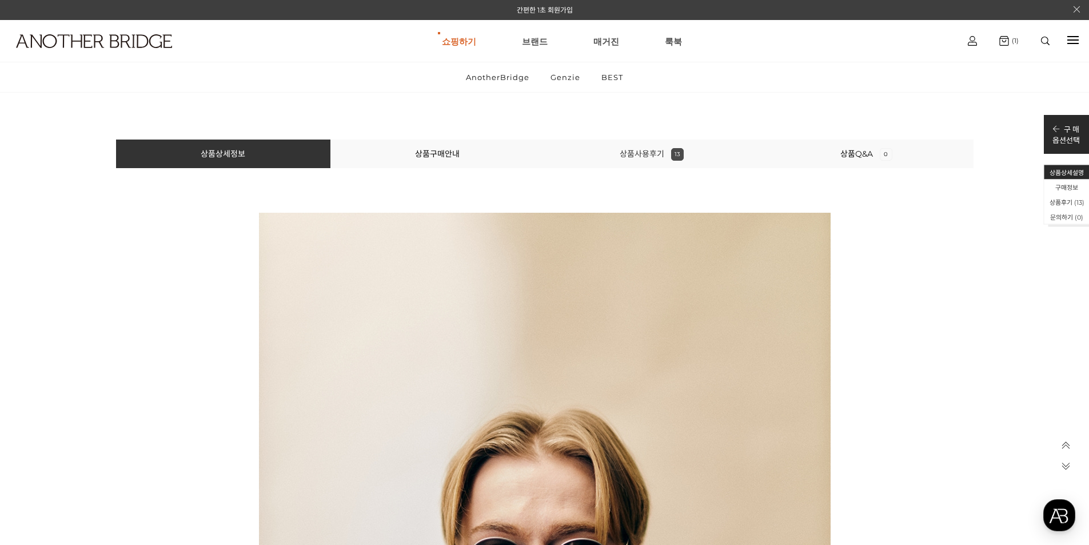
click at [647, 150] on link "상품사용후기 13" at bounding box center [651, 154] width 64 height 10
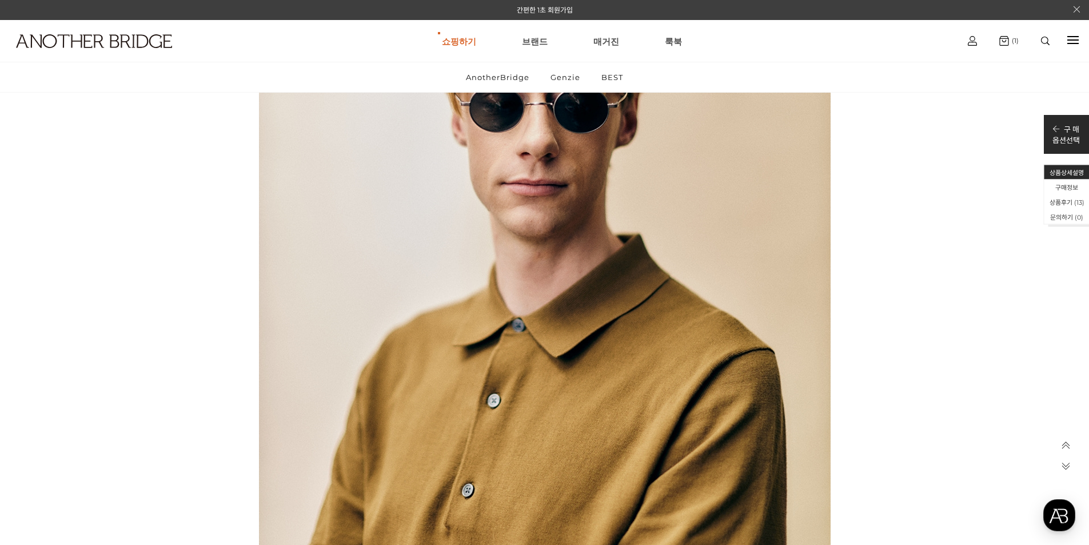
scroll to position [0, 0]
